Goal: Task Accomplishment & Management: Complete application form

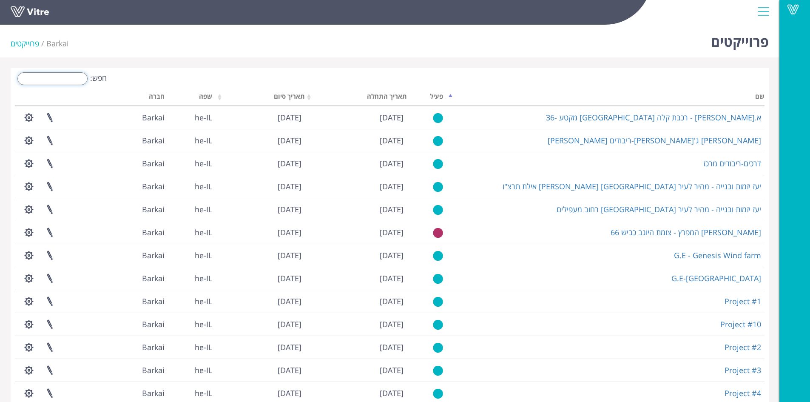
click at [74, 82] on input "חפש:" at bounding box center [52, 78] width 70 height 13
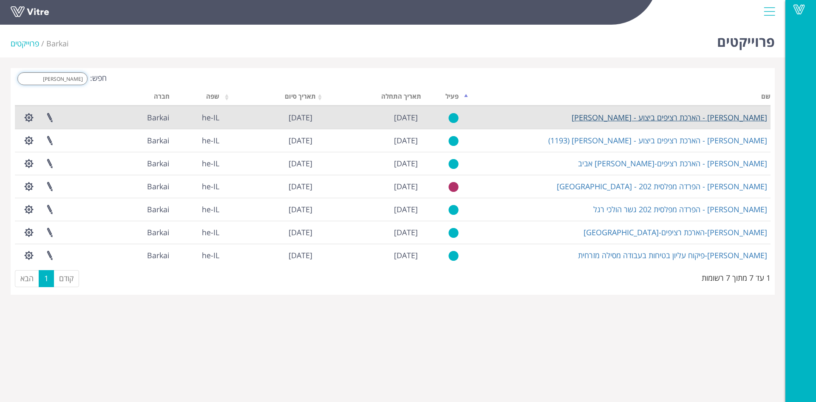
type input "וקסמן"
click at [696, 118] on link "וקסמן - הארכת רציפים ביצוע - נורדאו" at bounding box center [670, 117] width 196 height 10
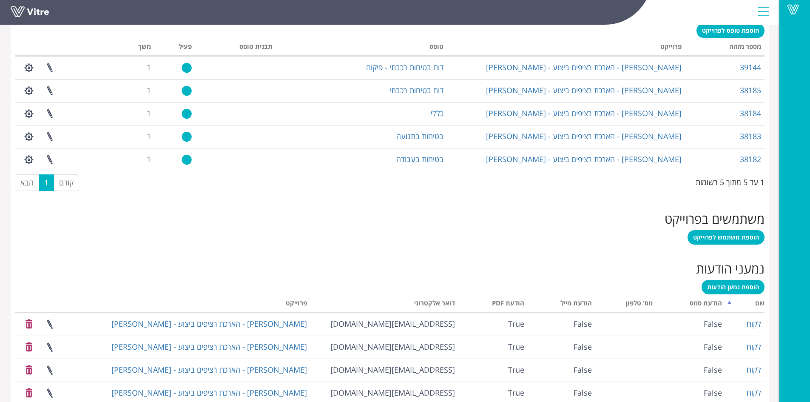
scroll to position [483, 0]
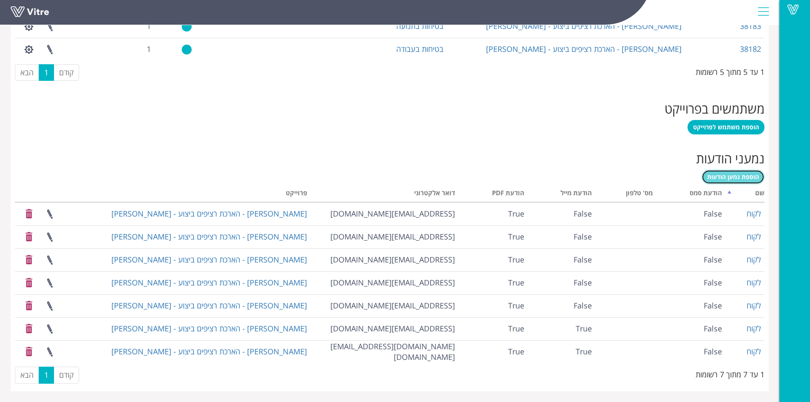
click at [747, 178] on span "הוספת נמען הודעות" at bounding box center [733, 177] width 52 height 8
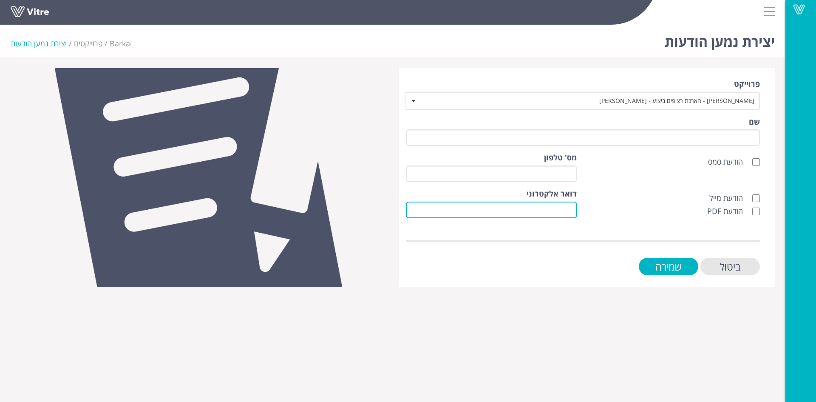
click at [572, 208] on input "דואר אלקטרוני" at bounding box center [491, 210] width 170 height 17
paste input "[PERSON_NAME][EMAIL_ADDRESS][DOMAIN_NAME]"
type input "ShiranB@wxg.co.il"
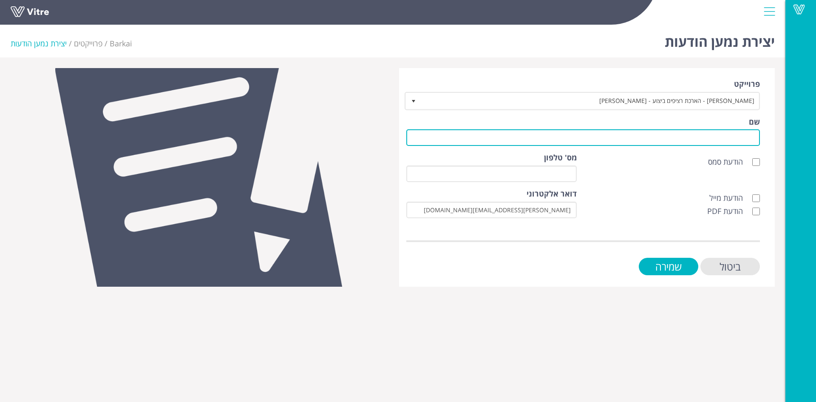
click at [724, 141] on input "שם" at bounding box center [583, 137] width 354 height 17
type input "לקוח"
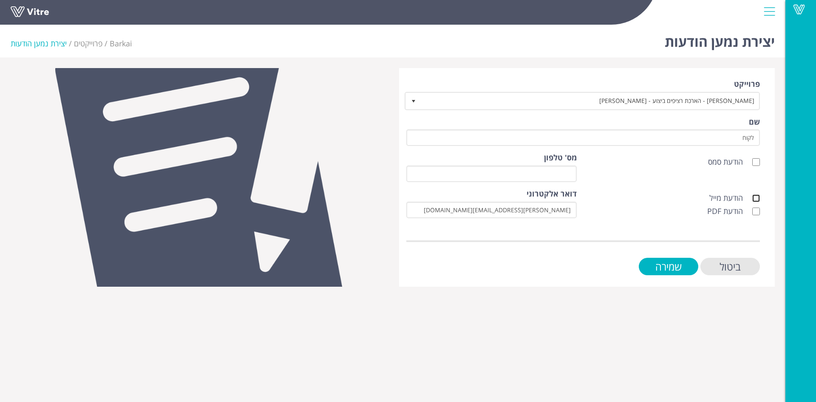
click at [758, 198] on input "הודעת מייל" at bounding box center [757, 198] width 8 height 8
checkbox input "true"
click at [758, 208] on input "הודעת PDF" at bounding box center [757, 211] width 8 height 8
checkbox input "true"
click at [680, 272] on input "שמירה" at bounding box center [669, 266] width 60 height 17
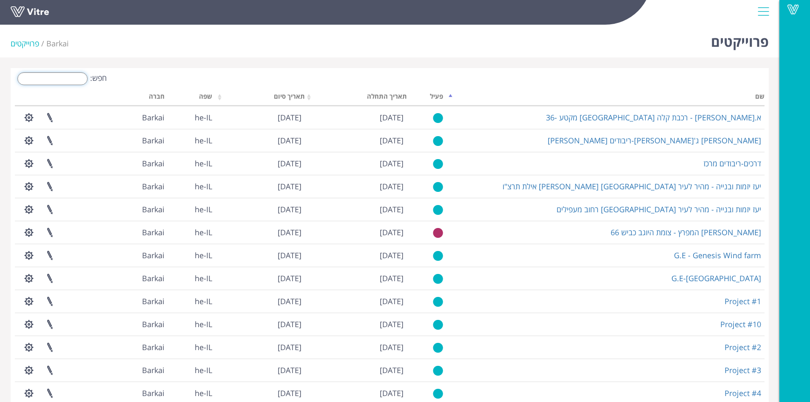
click at [81, 81] on input "חפש:" at bounding box center [52, 78] width 70 height 13
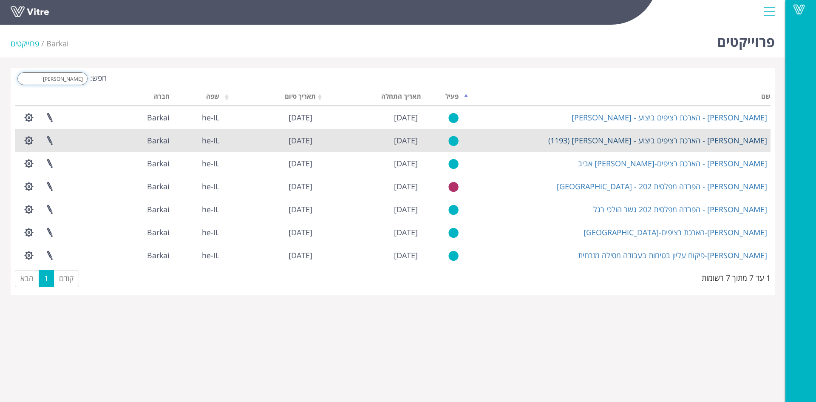
type input "וקס"
click at [662, 144] on link "[PERSON_NAME] - הארכת רציפים ביצוע - [PERSON_NAME] (1193)" at bounding box center [657, 140] width 219 height 10
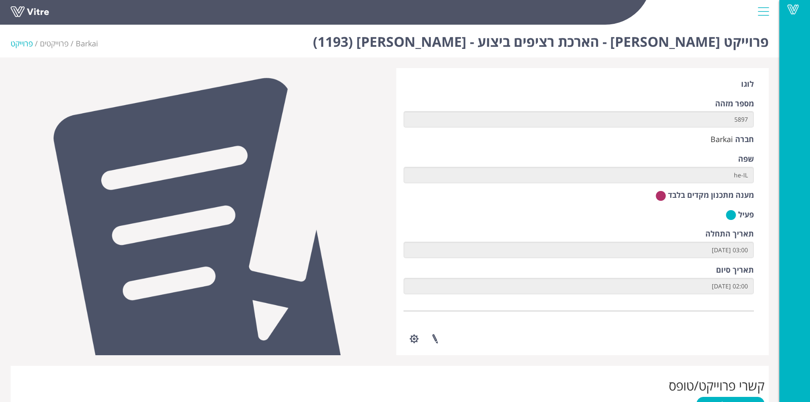
click at [620, 46] on h1 "פרוייקט [PERSON_NAME] - הארכת רציפים ביצוע - [PERSON_NAME] (1193)" at bounding box center [541, 39] width 456 height 36
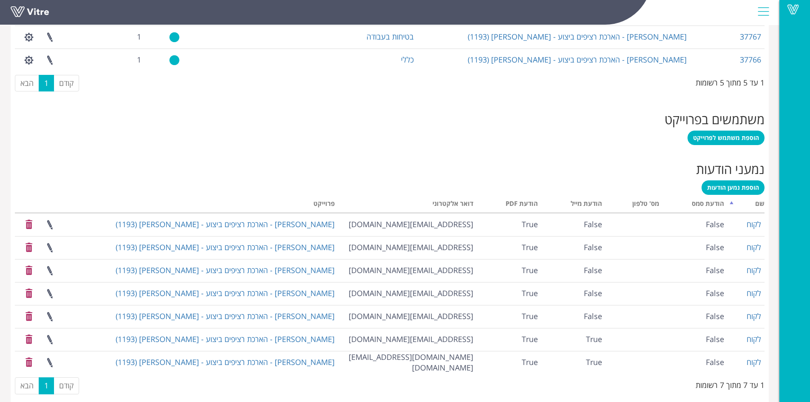
scroll to position [483, 0]
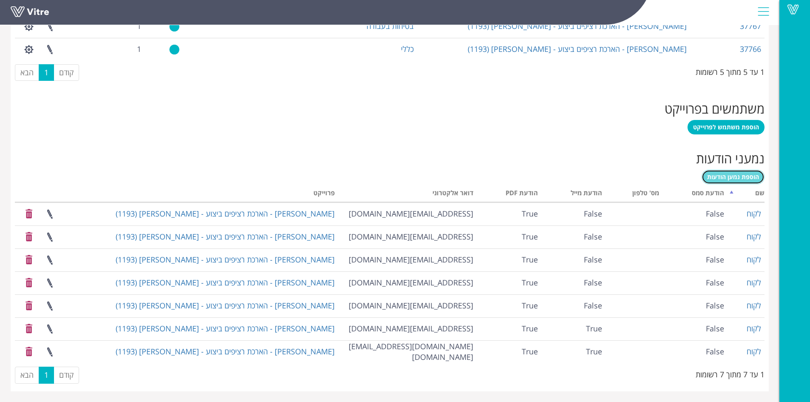
click at [723, 180] on span "הוספת נמען הודעות" at bounding box center [733, 177] width 52 height 8
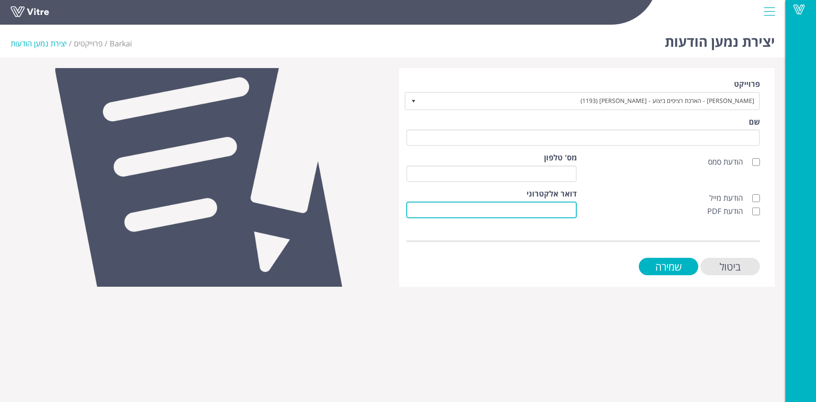
click at [571, 211] on input "דואר אלקטרוני" at bounding box center [491, 210] width 170 height 17
paste input "[PERSON_NAME][EMAIL_ADDRESS][DOMAIN_NAME]"
type input "[PERSON_NAME][EMAIL_ADDRESS][DOMAIN_NAME]"
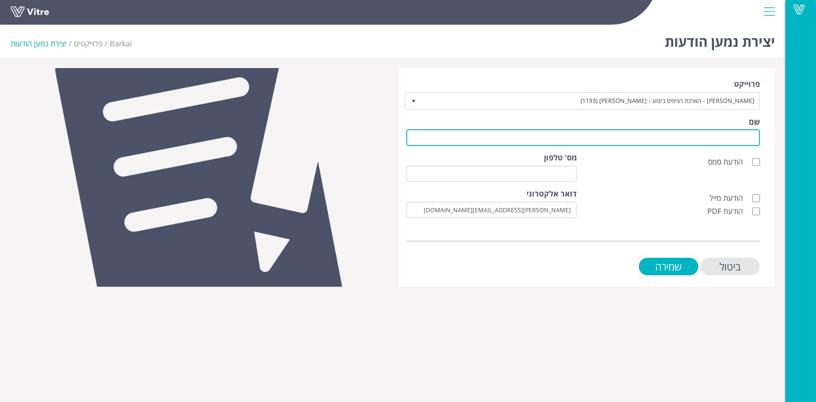
click at [681, 135] on input "שם" at bounding box center [583, 137] width 354 height 17
type input "לקוח"
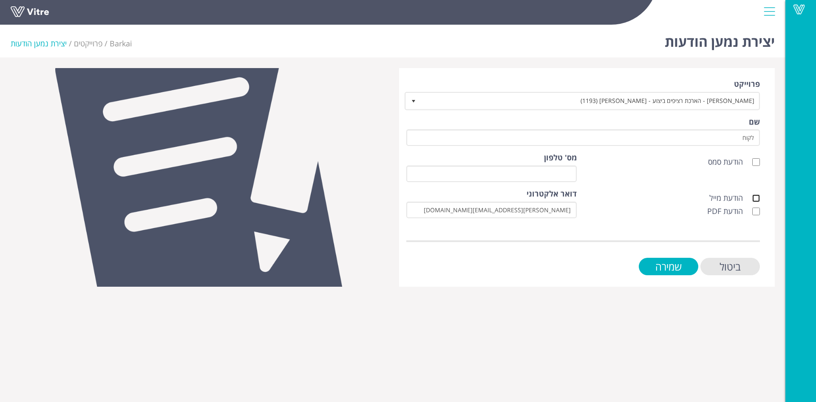
click at [759, 198] on input "הודעת מייל" at bounding box center [757, 198] width 8 height 8
checkbox input "true"
click at [759, 209] on input "הודעת PDF" at bounding box center [757, 211] width 8 height 8
checkbox input "true"
click at [675, 267] on input "שמירה" at bounding box center [669, 266] width 60 height 17
